Goal: Information Seeking & Learning: Understand process/instructions

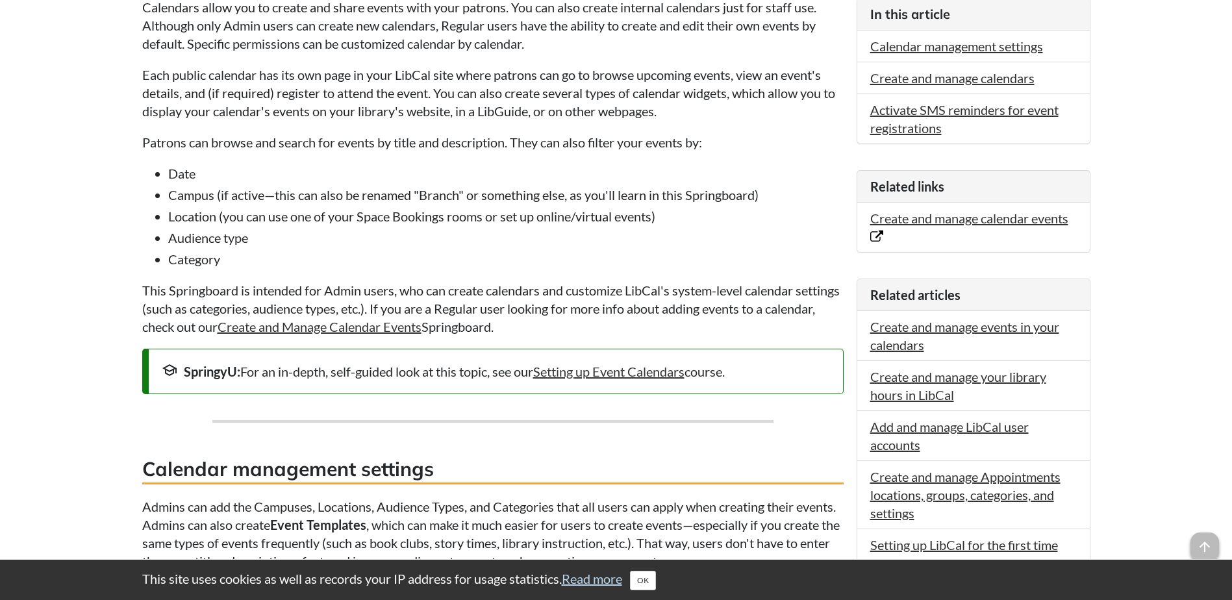
scroll to position [520, 0]
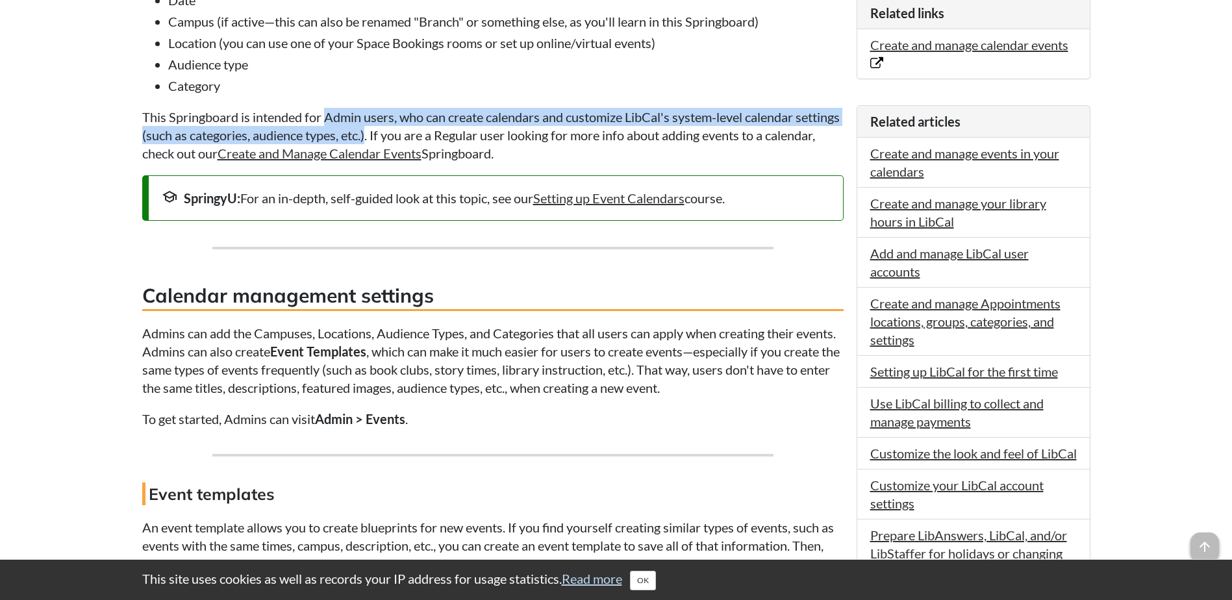
drag, startPoint x: 327, startPoint y: 111, endPoint x: 415, endPoint y: 138, distance: 92.5
click at [415, 138] on p "This Springboard is intended for Admin users, who can create calendars and cust…" at bounding box center [493, 135] width 702 height 55
copy p "Admin users, who can create calendars and customize LibCal's system-level calen…"
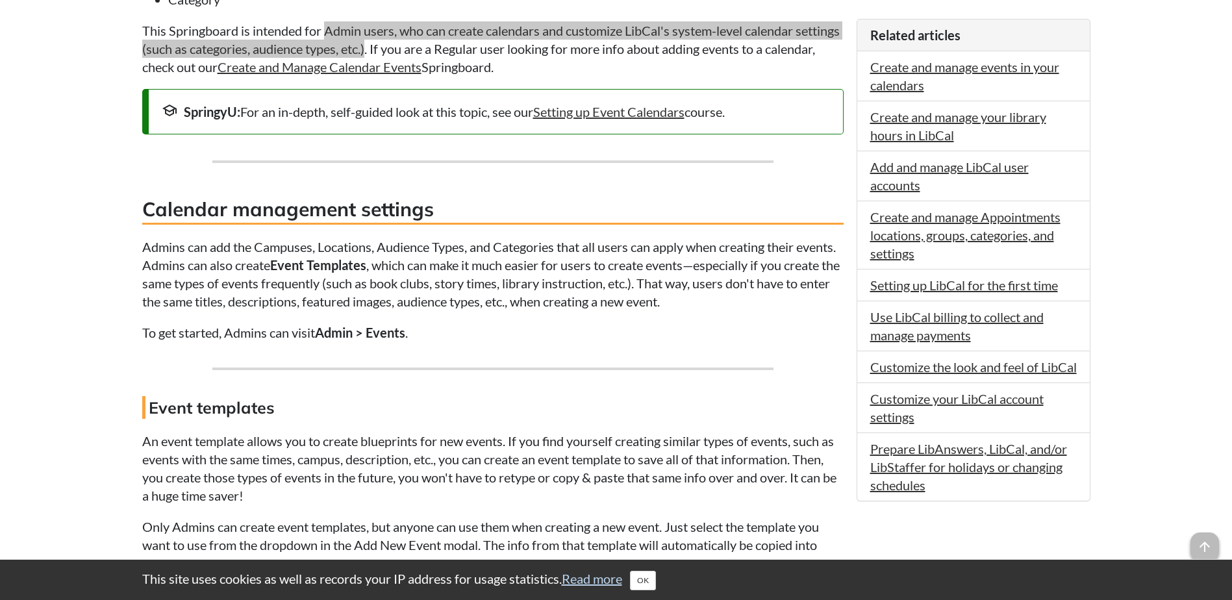
scroll to position [693, 0]
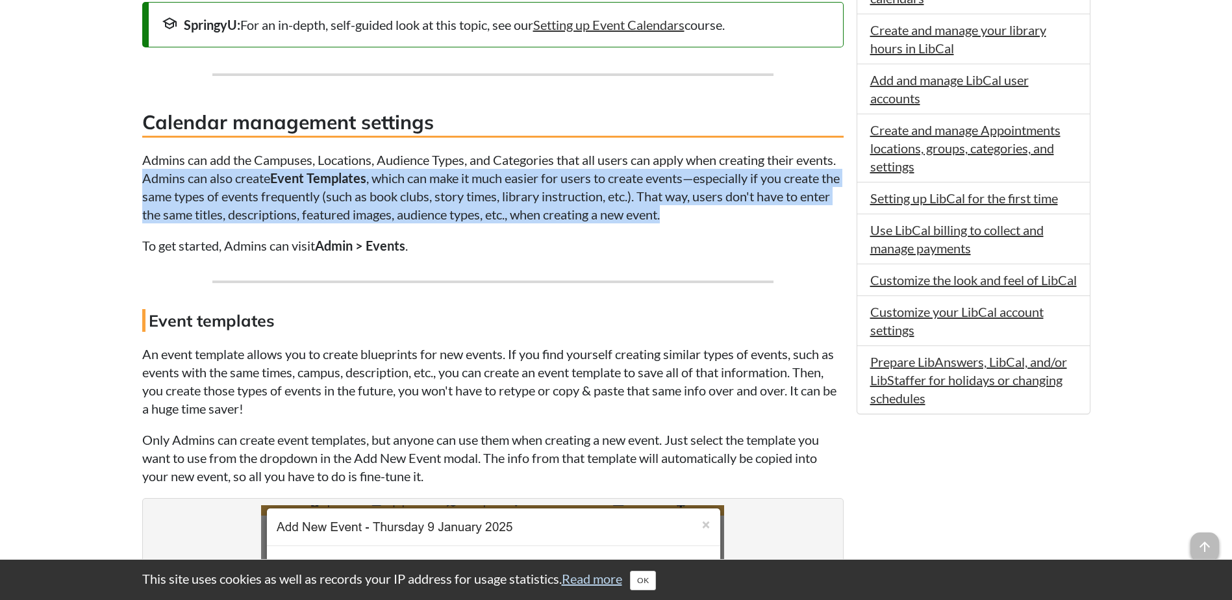
drag, startPoint x: 185, startPoint y: 175, endPoint x: 755, endPoint y: 212, distance: 571.6
click at [755, 212] on p "Admins can add the Campuses, Locations, Audience Types, and Categories that all…" at bounding box center [493, 187] width 702 height 73
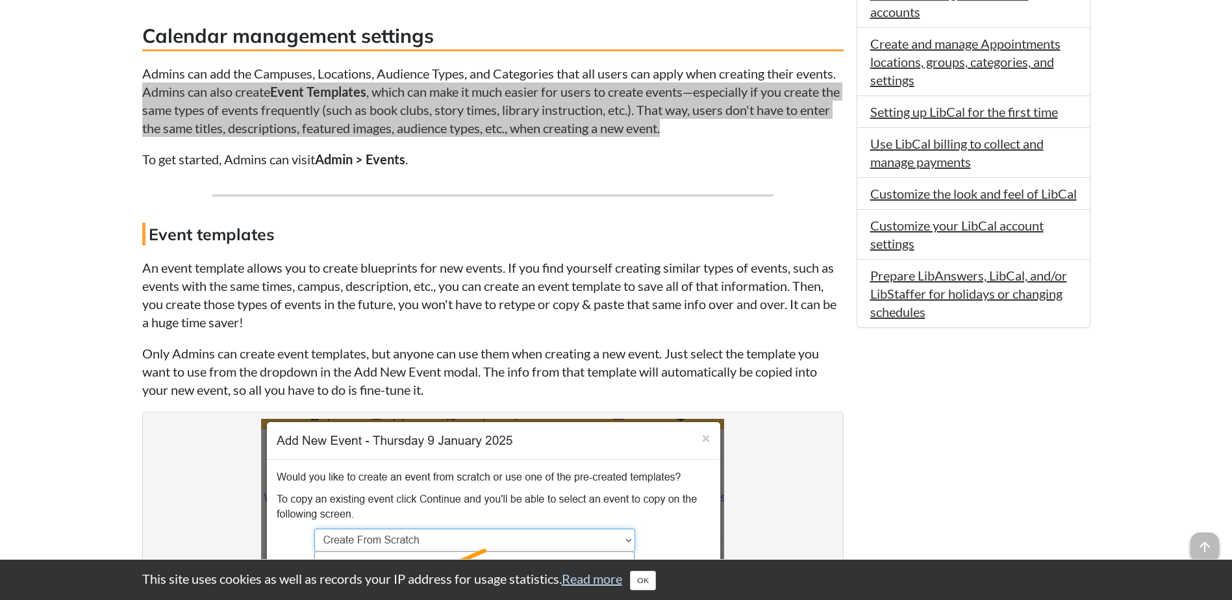
scroll to position [866, 0]
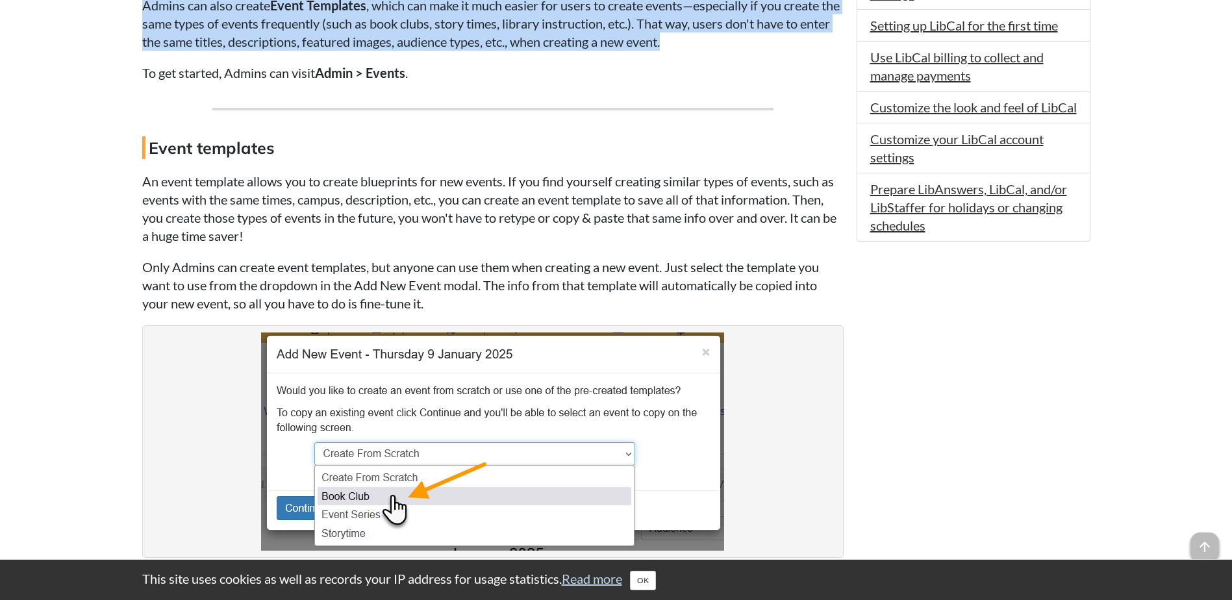
click at [693, 40] on p "Admins can add the Campuses, Locations, Audience Types, and Categories that all…" at bounding box center [493, 14] width 702 height 73
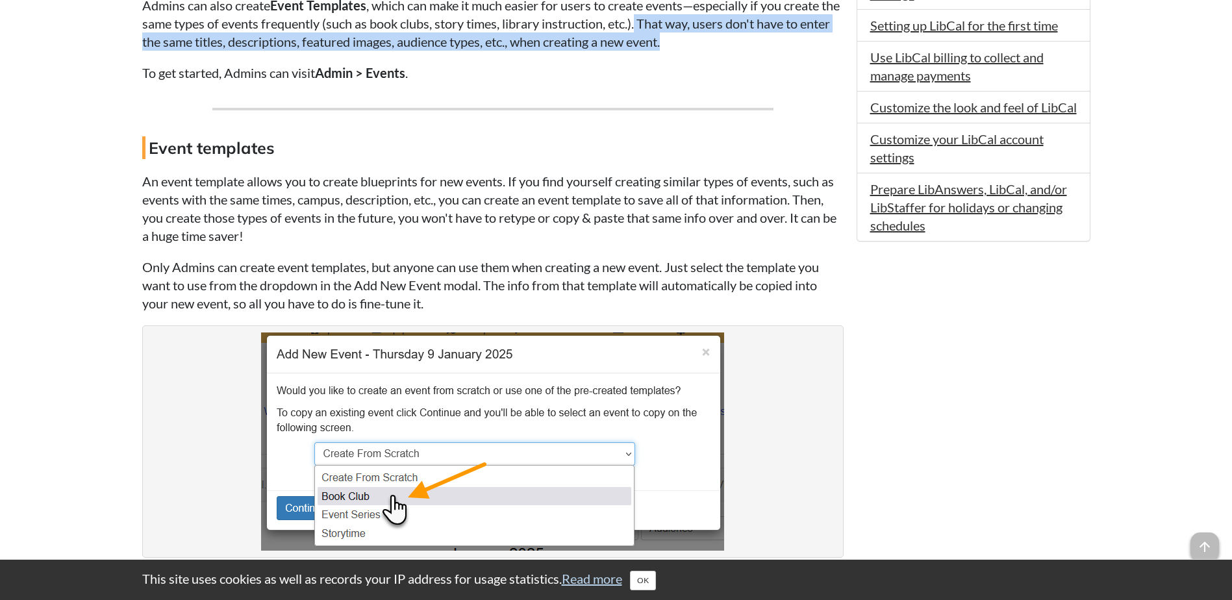
drag, startPoint x: 748, startPoint y: 45, endPoint x: 702, endPoint y: 27, distance: 50.2
click at [702, 27] on p "Admins can add the Campuses, Locations, Audience Types, and Categories that all…" at bounding box center [493, 14] width 702 height 73
copy p "That way, users don't have to enter the same titles, descriptions, featured ima…"
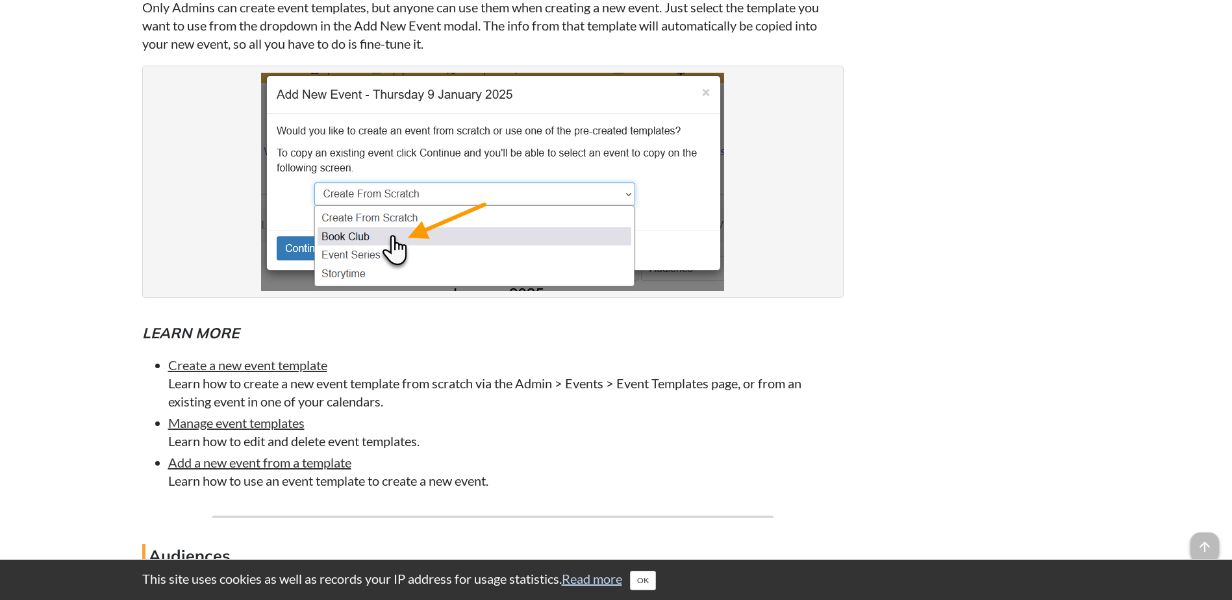
scroll to position [1299, 0]
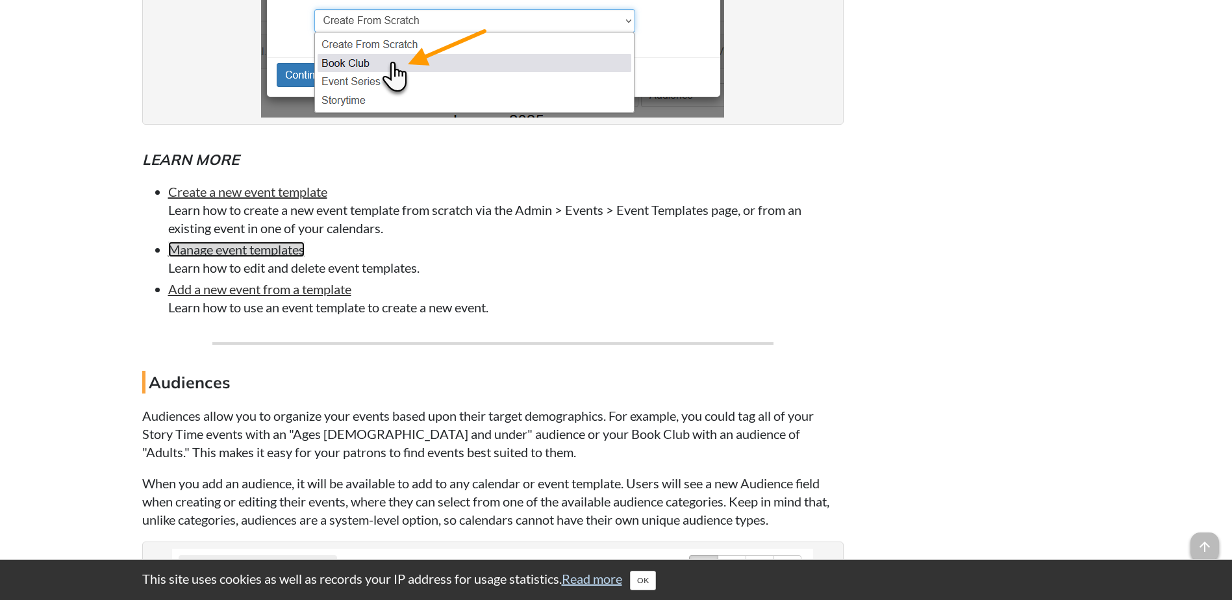
click at [237, 252] on link "Manage event templates" at bounding box center [236, 250] width 136 height 16
click at [296, 288] on link "Add a new event from a template" at bounding box center [259, 289] width 183 height 16
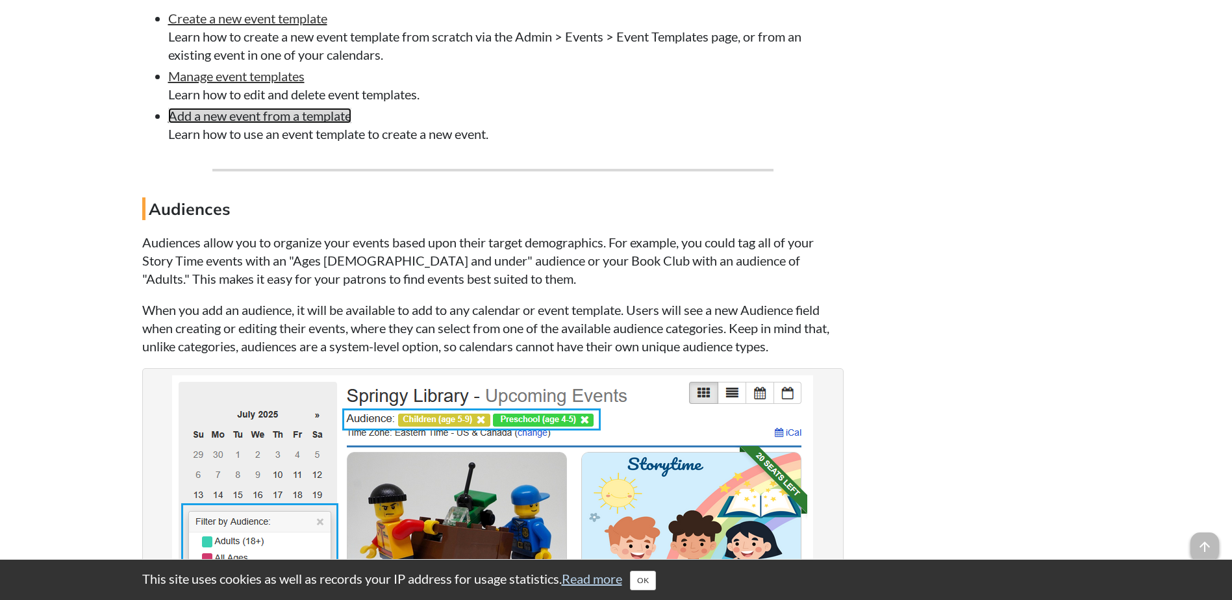
scroll to position [1646, 0]
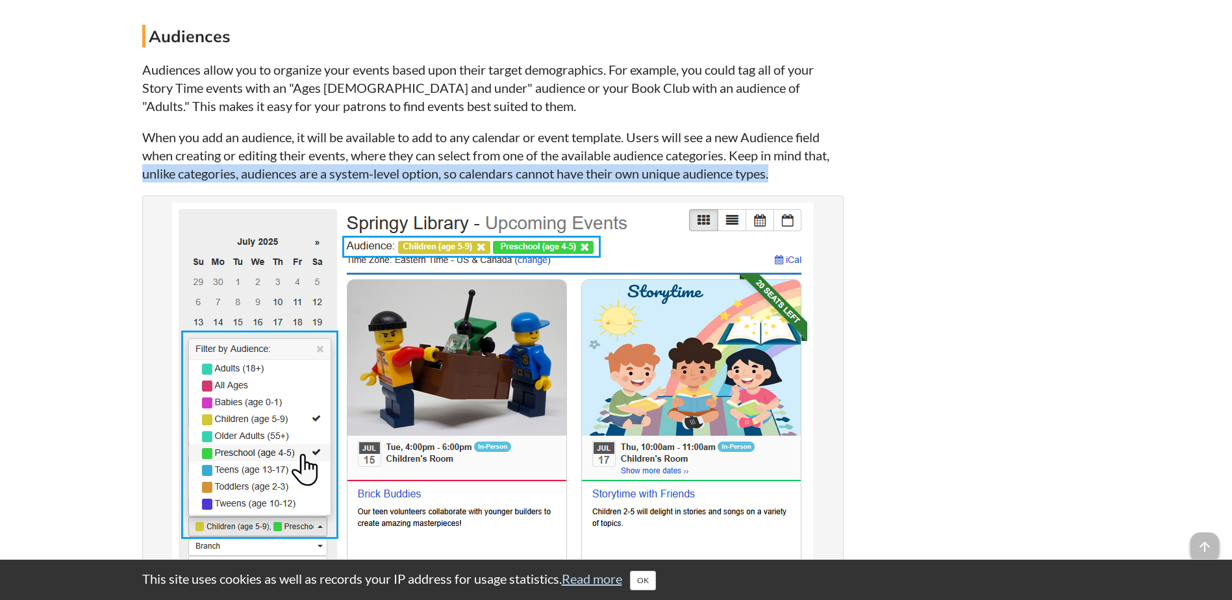
drag, startPoint x: 143, startPoint y: 173, endPoint x: 815, endPoint y: 172, distance: 672.4
click at [815, 172] on p "When you add an audience, it will be available to add to any calendar or event …" at bounding box center [493, 155] width 702 height 55
copy p "unlike categories, audiences are a system-level option, so calendars cannot hav…"
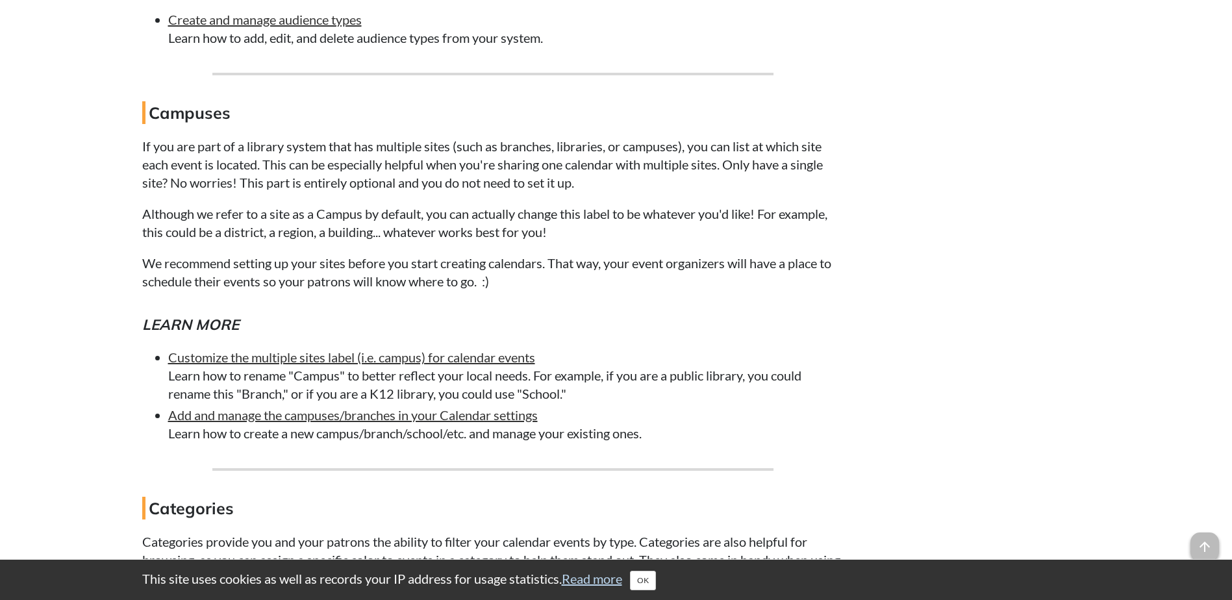
scroll to position [2425, 0]
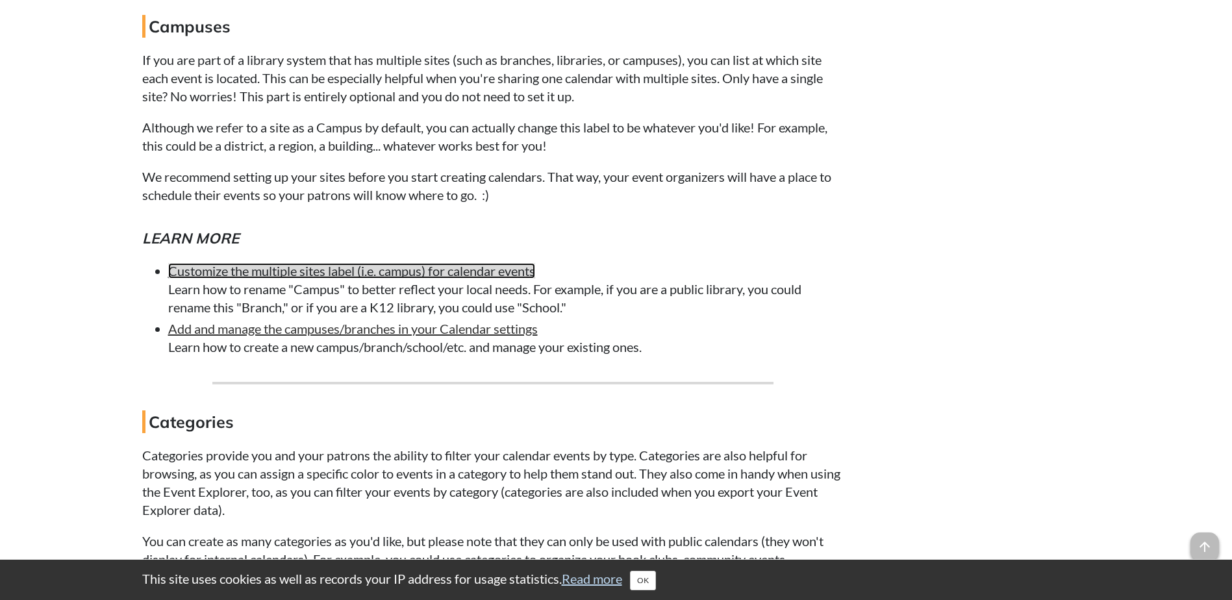
click at [462, 272] on link "Customize the multiple sites label (i.e. campus) for calendar events" at bounding box center [351, 271] width 367 height 16
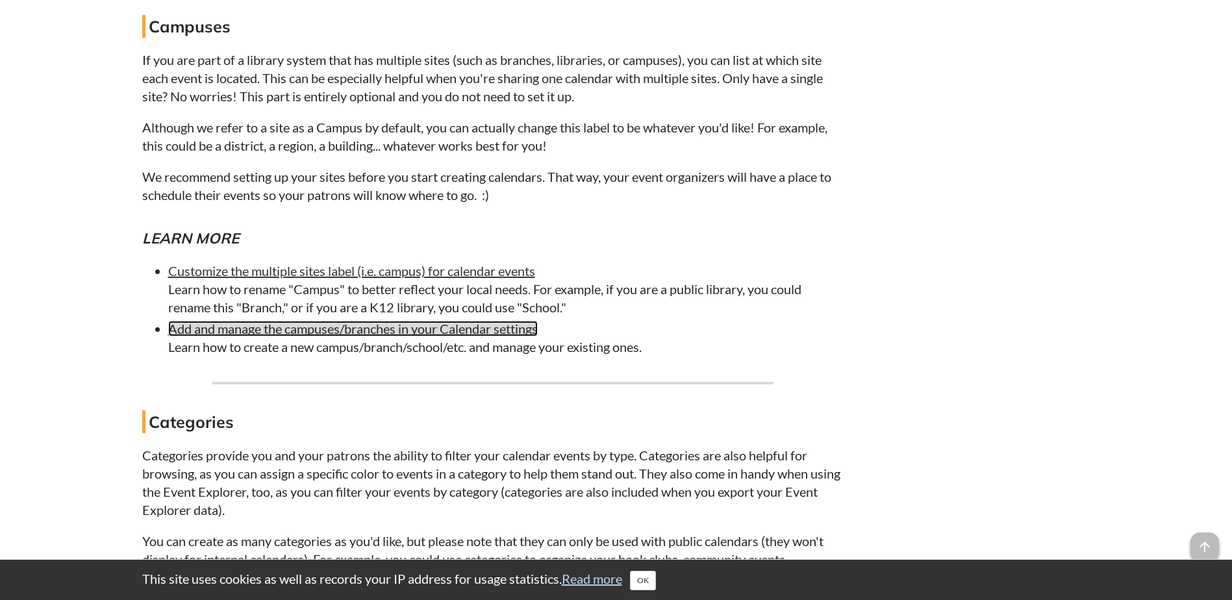
click at [478, 327] on link "Add and manage the campuses/branches in your Calendar settings" at bounding box center [353, 329] width 370 height 16
click at [760, 196] on p "We recommend setting up your sites before you start creating calendars. That wa…" at bounding box center [493, 186] width 702 height 36
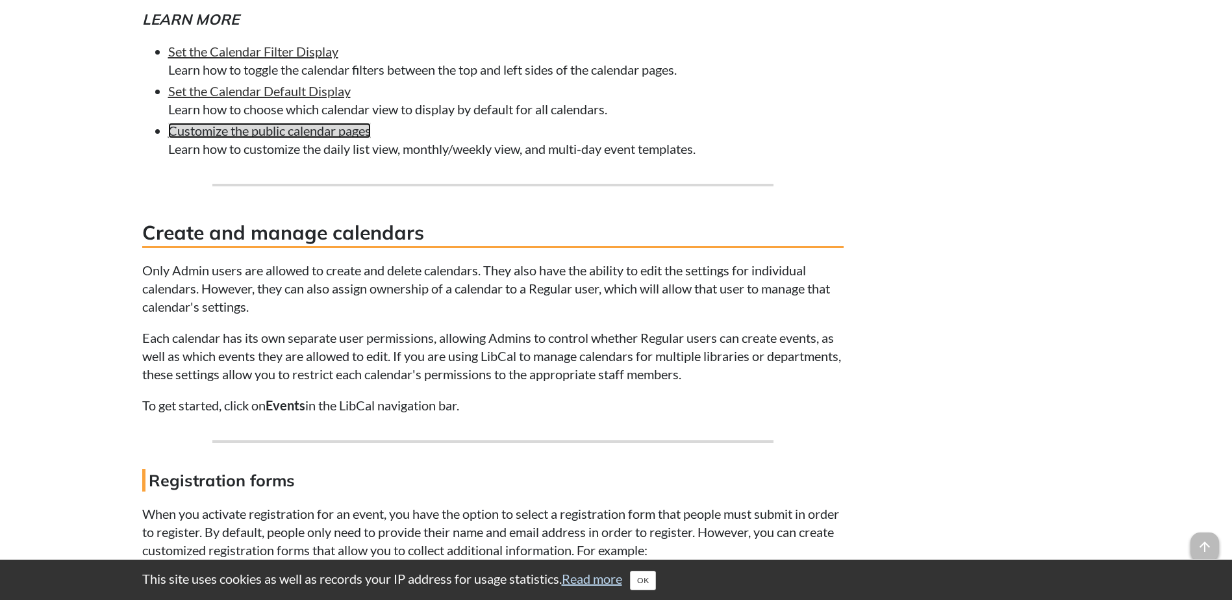
scroll to position [4851, 0]
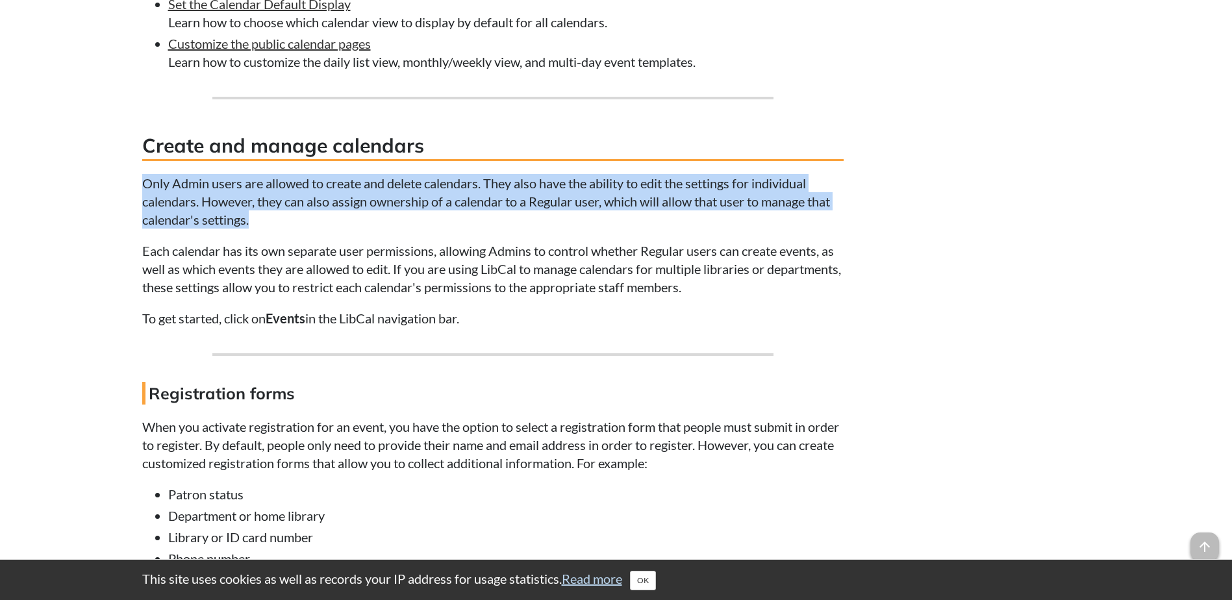
drag, startPoint x: 143, startPoint y: 182, endPoint x: 265, endPoint y: 221, distance: 128.2
click at [265, 221] on p "Only Admin users are allowed to create and delete calendars. They also have the…" at bounding box center [493, 201] width 702 height 55
copy p "Only Admin users are allowed to create and delete calendars. They also have the…"
drag, startPoint x: 234, startPoint y: 222, endPoint x: 141, endPoint y: 187, distance: 99.3
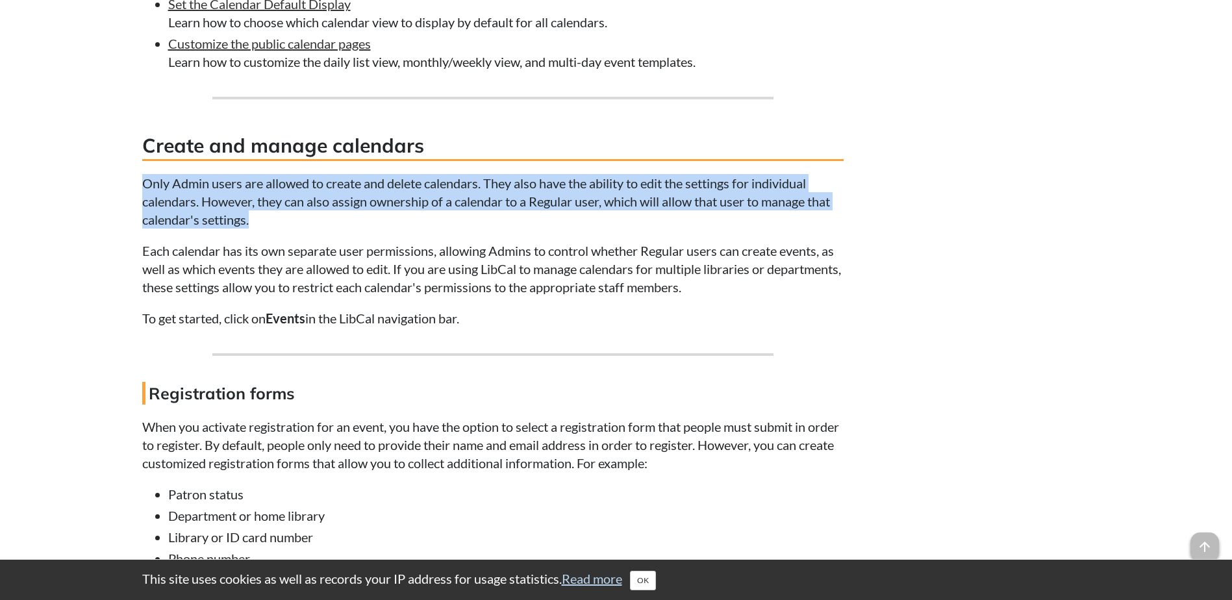
copy p "Only Admin users are allowed to create and delete calendars. They also have the…"
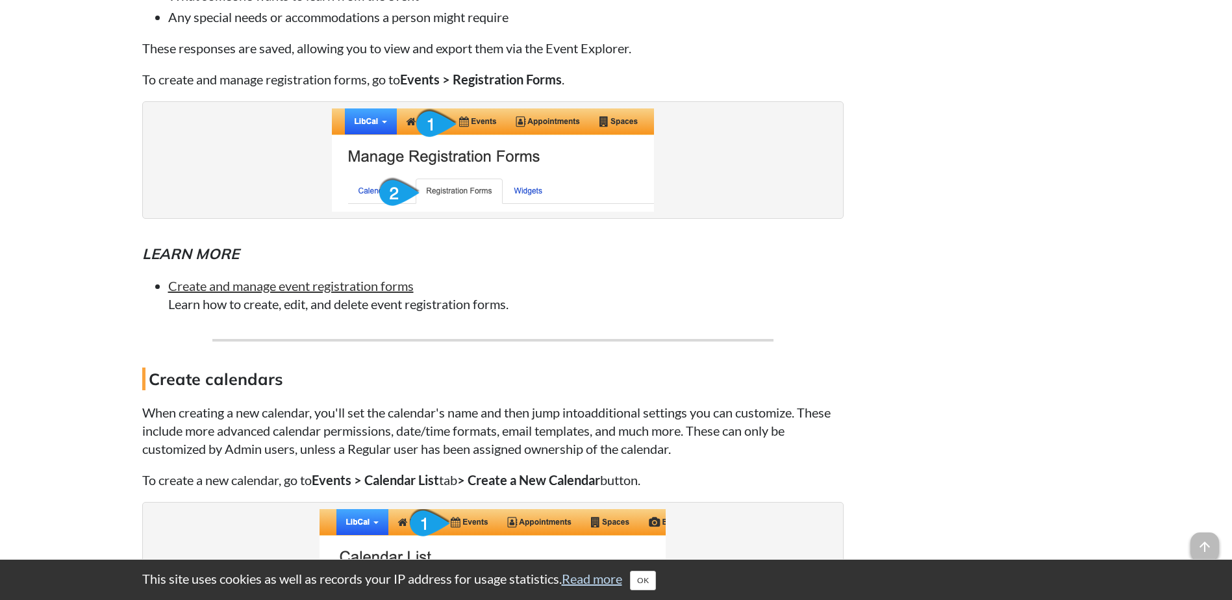
scroll to position [5544, 0]
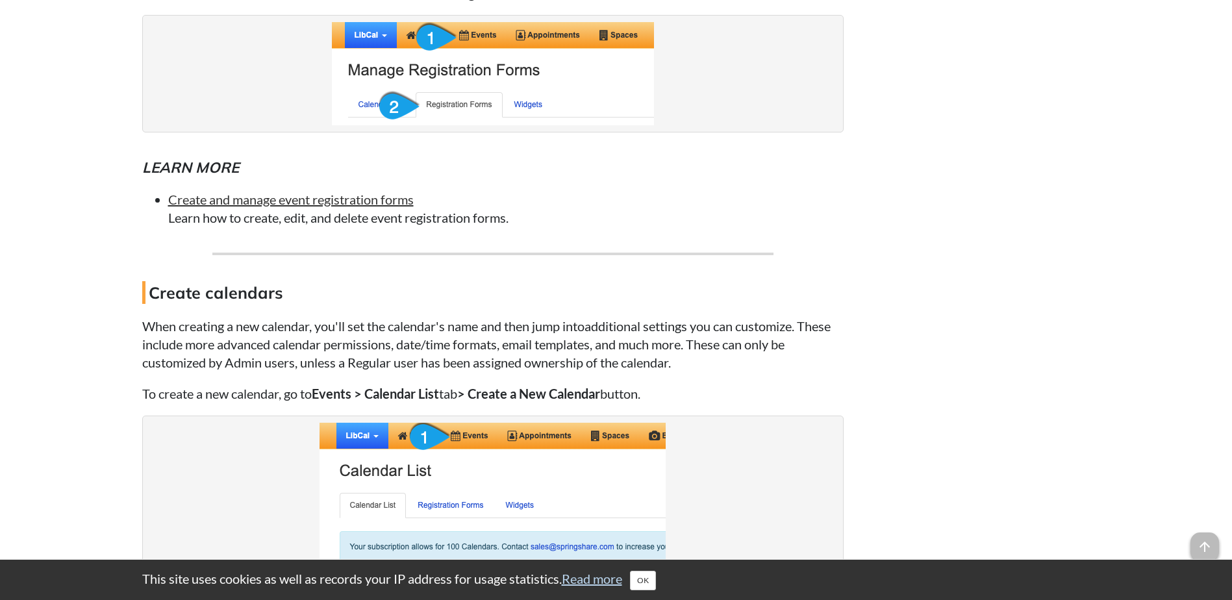
click at [519, 166] on h5 "Learn more" at bounding box center [493, 167] width 702 height 21
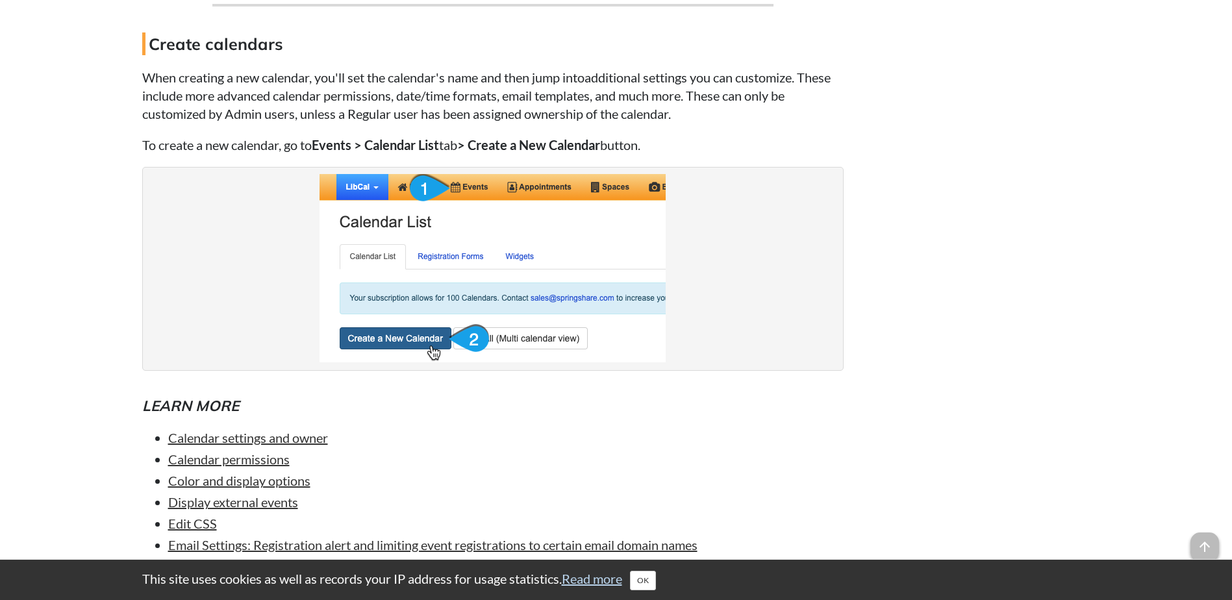
scroll to position [5880, 0]
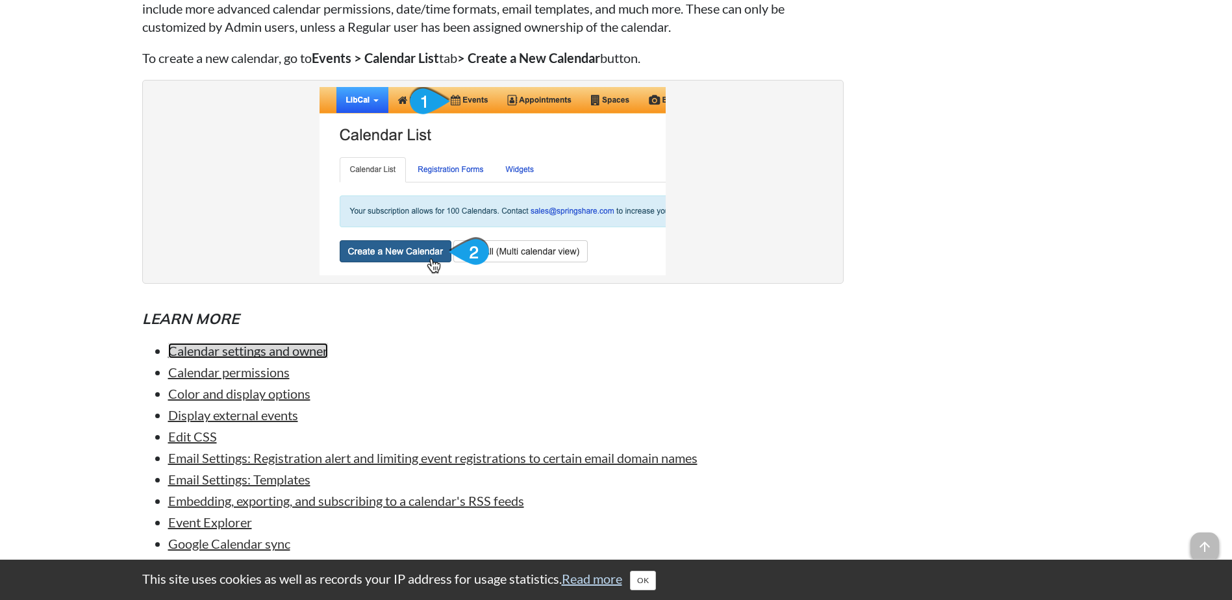
click at [310, 351] on link "Calendar settings and owner" at bounding box center [248, 351] width 160 height 16
